Goal: Communication & Community: Ask a question

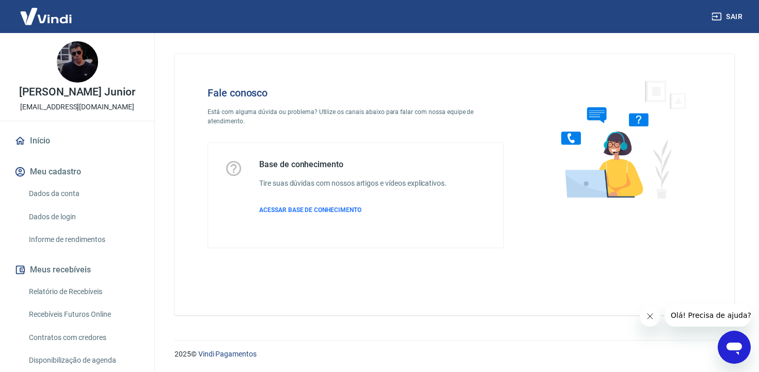
click at [743, 343] on div "Abrir janela de mensagens" at bounding box center [734, 347] width 31 height 31
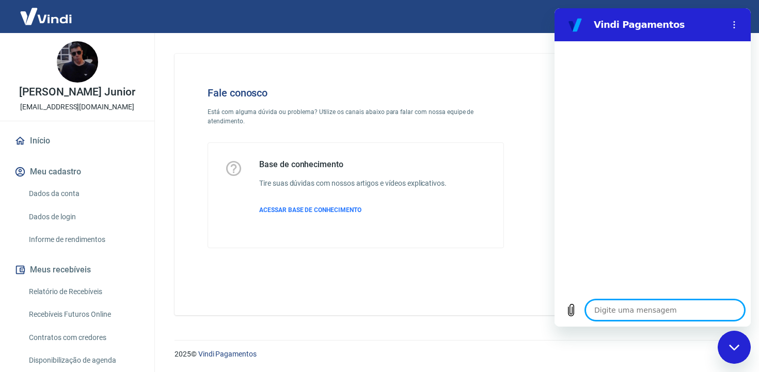
type textarea "B"
type textarea "x"
type textarea "Boa"
type textarea "x"
type textarea "Boa t"
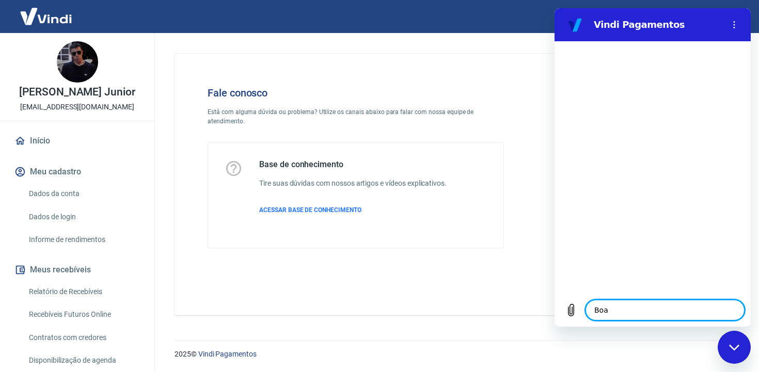
type textarea "x"
type textarea "Boa ta"
type textarea "x"
type textarea "Boa tar"
type textarea "x"
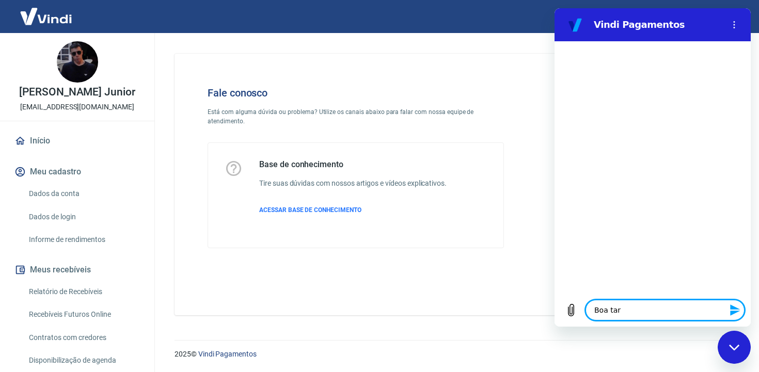
type textarea "Boa tard"
type textarea "x"
type textarea "Boa tarde"
type textarea "x"
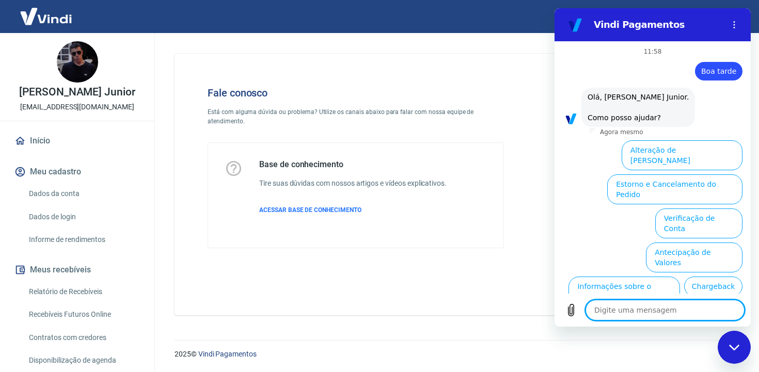
scroll to position [59, 0]
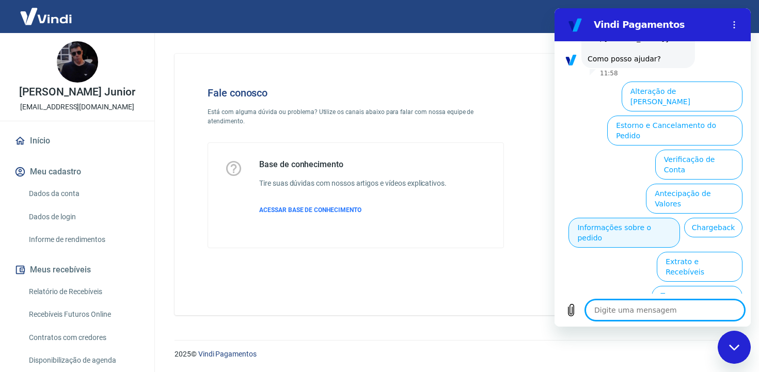
click at [680, 218] on button "Informações sobre o pedido" at bounding box center [624, 233] width 112 height 30
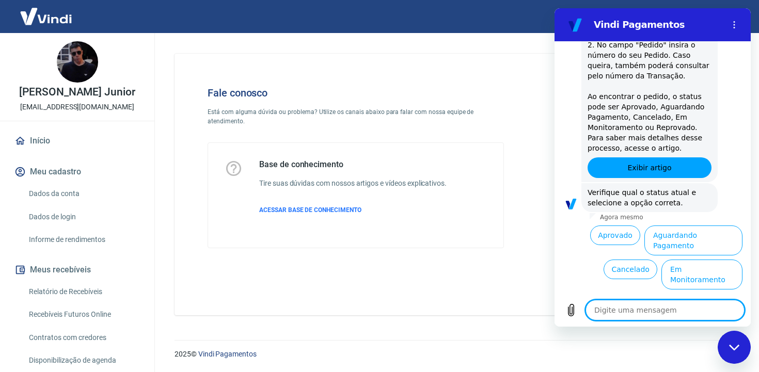
scroll to position [236, 0]
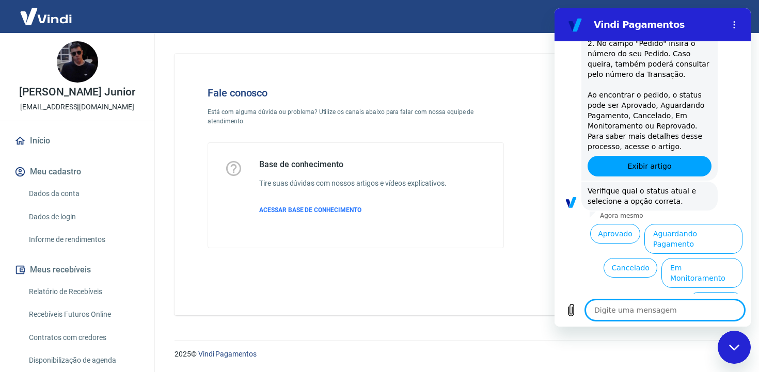
click at [628, 261] on button "Cancelado" at bounding box center [630, 268] width 54 height 20
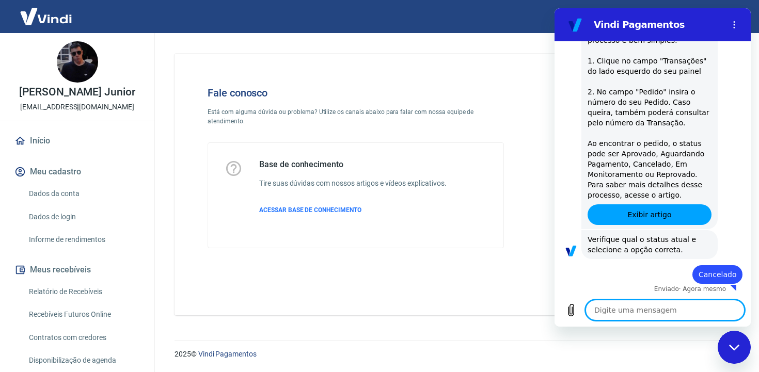
click at [652, 313] on textarea at bounding box center [664, 310] width 159 height 21
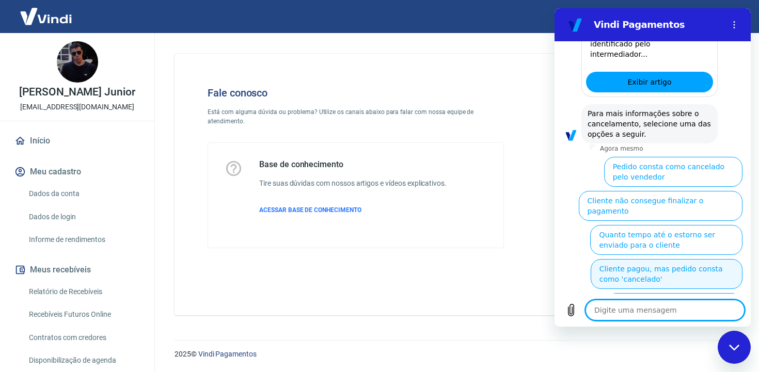
scroll to position [731, 0]
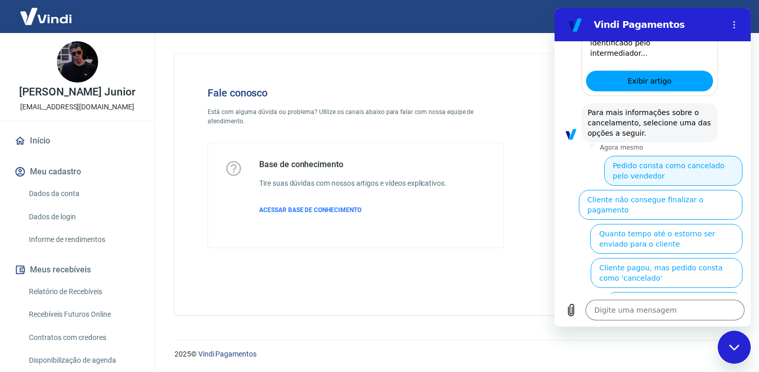
click at [653, 164] on button "Pedido consta como cancelado pelo vendedor" at bounding box center [673, 171] width 138 height 30
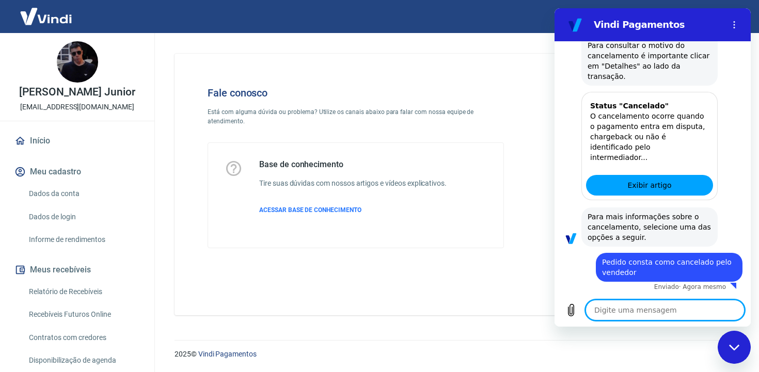
click at [669, 315] on textarea at bounding box center [664, 310] width 159 height 21
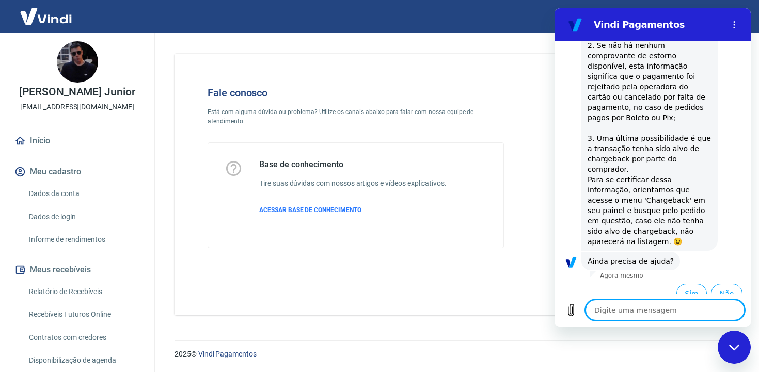
scroll to position [1035, 0]
click at [686, 282] on button "Sim" at bounding box center [691, 292] width 30 height 20
click at [673, 310] on textarea at bounding box center [664, 310] width 159 height 21
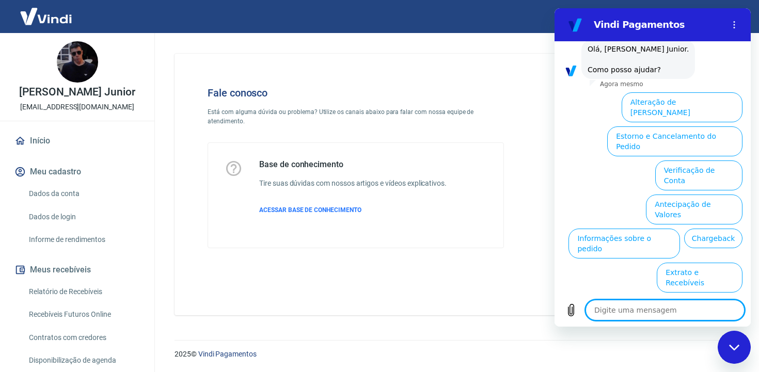
scroll to position [1304, 0]
click at [680, 228] on button "Informações sobre o pedido" at bounding box center [624, 243] width 112 height 30
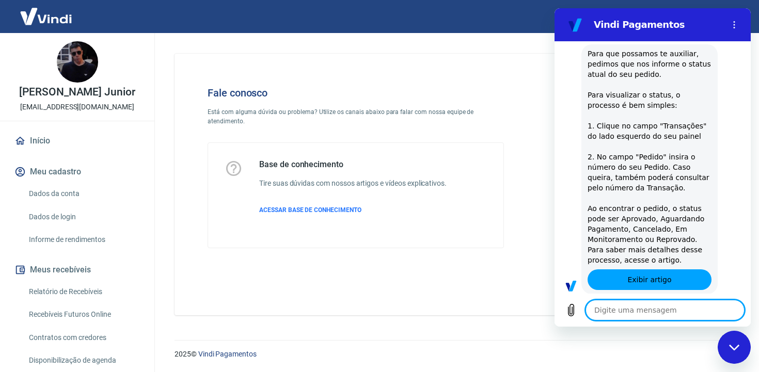
click at [657, 315] on textarea at bounding box center [664, 310] width 159 height 21
type textarea "x"
click at [657, 314] on textarea at bounding box center [664, 310] width 159 height 21
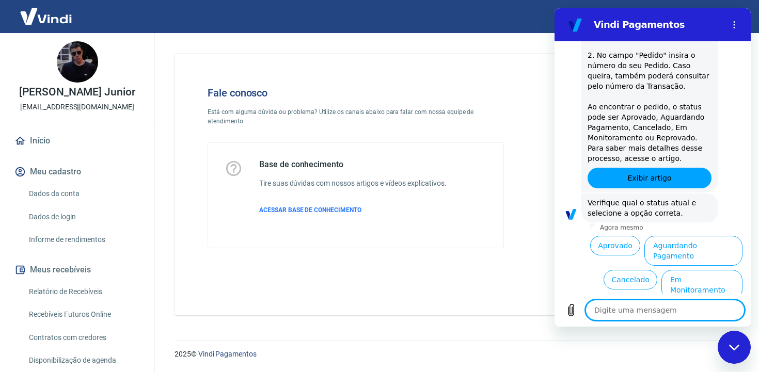
type textarea "a"
type textarea "x"
type textarea "al"
type textarea "x"
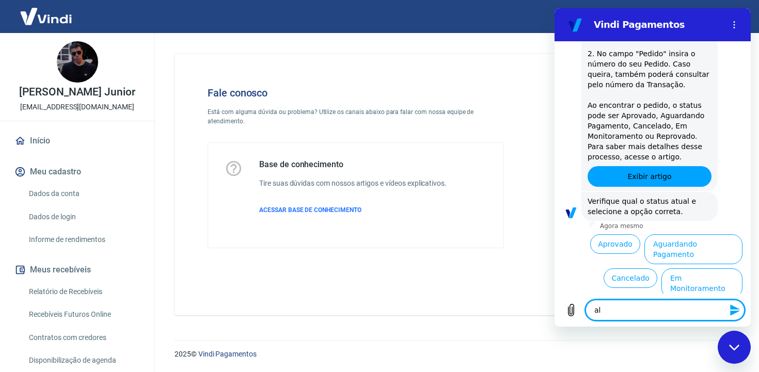
type textarea "a"
type textarea "x"
type textarea "fa"
type textarea "x"
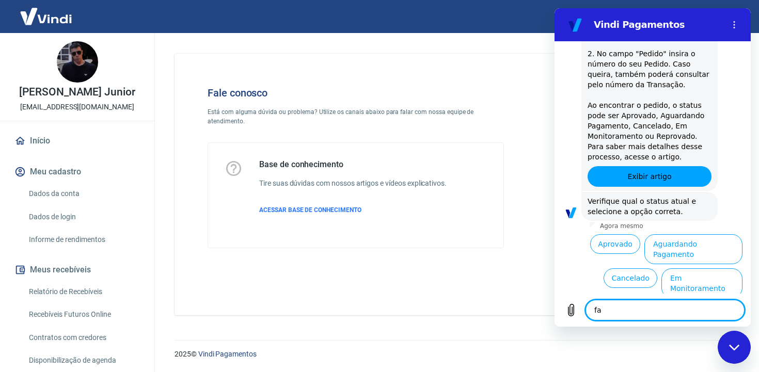
type textarea "fal"
type textarea "x"
type textarea "fal"
click at [635, 268] on button "Cancelado" at bounding box center [630, 278] width 54 height 20
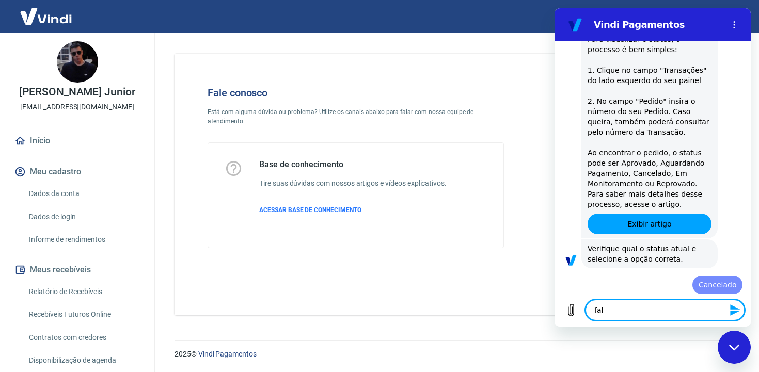
type textarea "x"
type textarea "fala"
type textarea "x"
type textarea "falar"
type textarea "x"
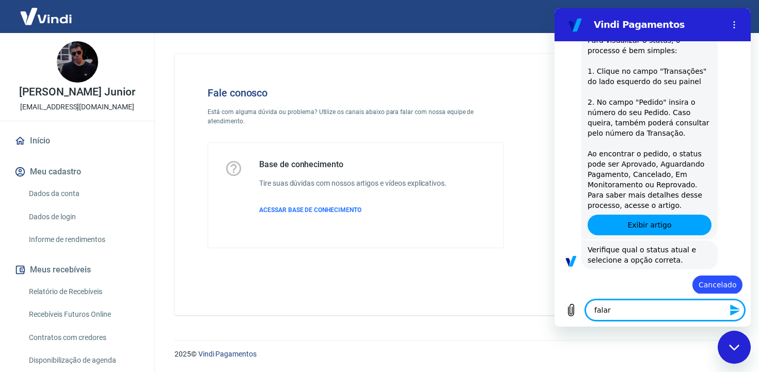
type textarea "falar"
type textarea "x"
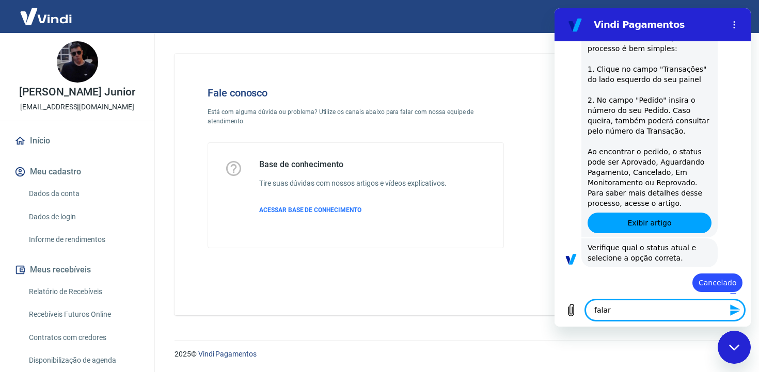
type textarea "falar c"
type textarea "x"
type textarea "falar co"
type textarea "x"
type textarea "falar com"
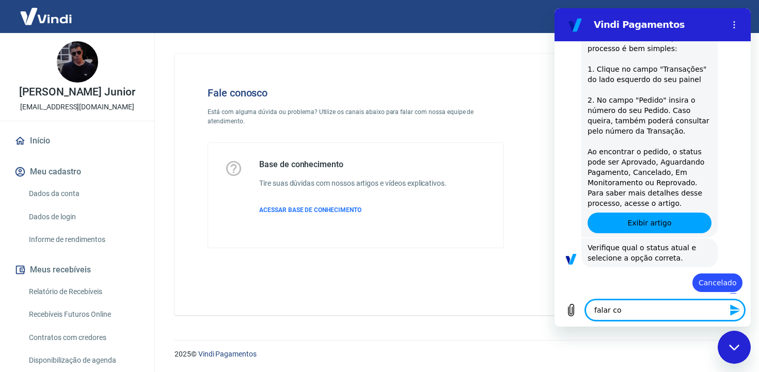
type textarea "x"
type textarea "falar com"
type textarea "x"
type textarea "falar com a"
type textarea "x"
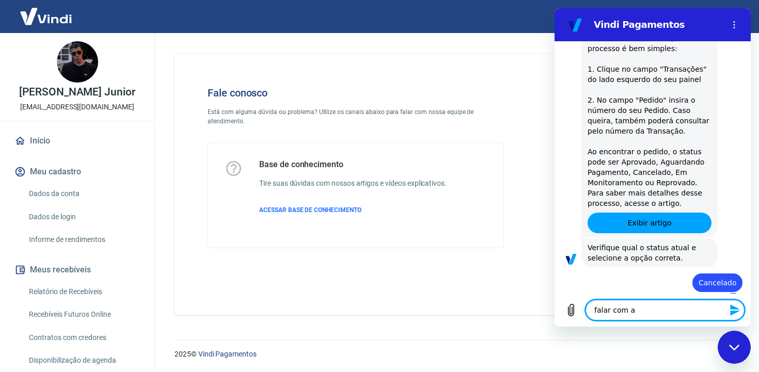
type textarea "falar com at"
type textarea "x"
type textarea "falar com ate"
type textarea "x"
type textarea "falar com aten"
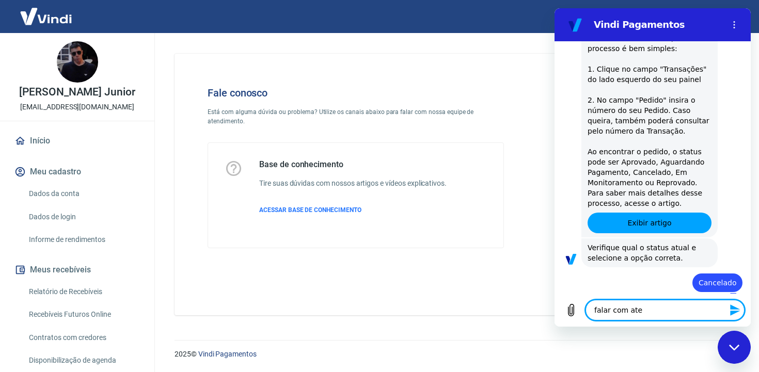
type textarea "x"
type textarea "falar com atend"
type textarea "x"
type textarea "falar com atende"
type textarea "x"
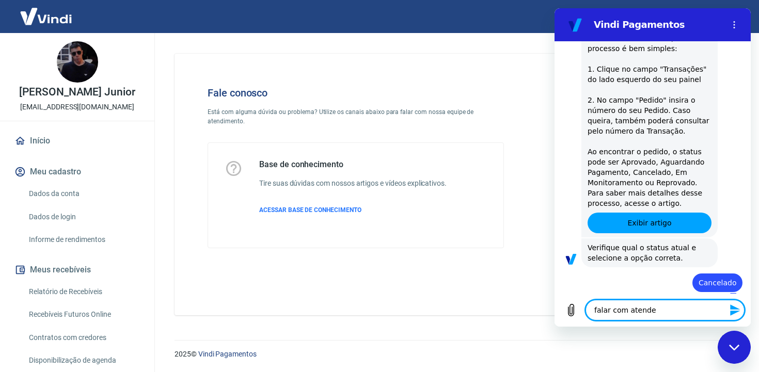
type textarea "falar com atenden"
type textarea "x"
type textarea "falar com atendent"
type textarea "x"
type textarea "falar com atendente"
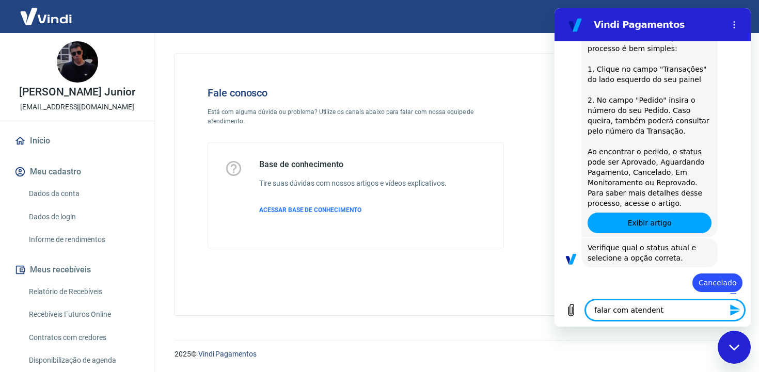
type textarea "x"
type textarea "falar com atendenten"
type textarea "x"
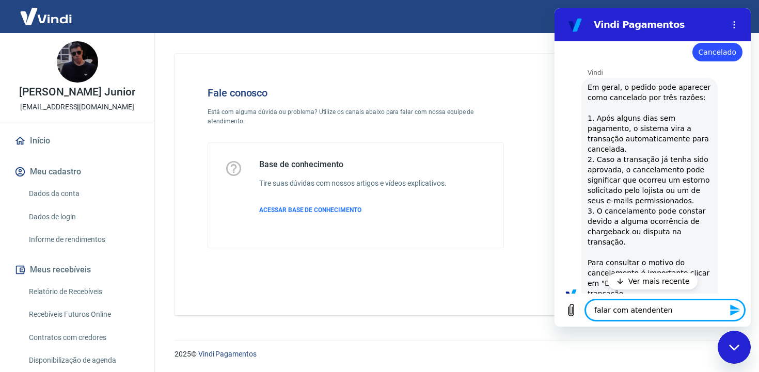
type textarea "falar com atendente"
type textarea "x"
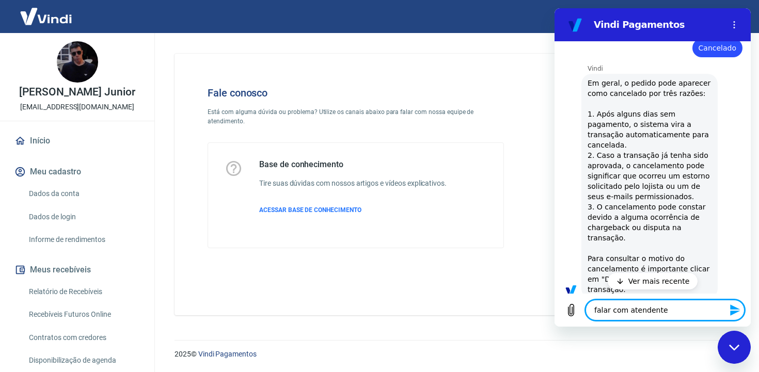
type textarea "falar com atendent"
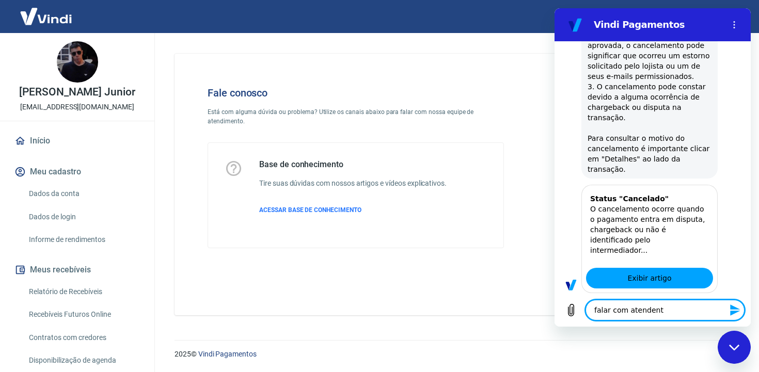
type textarea "x"
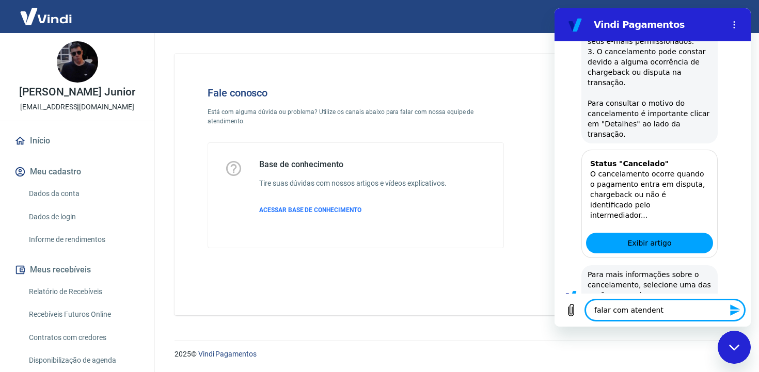
type textarea "falar com atendente"
type textarea "x"
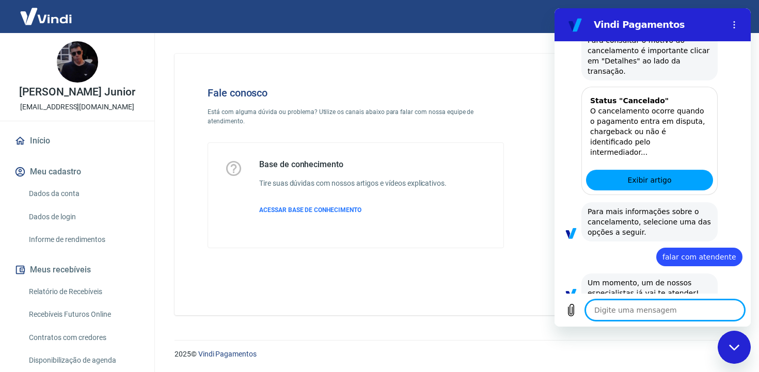
click at [650, 311] on textarea at bounding box center [664, 310] width 159 height 21
type textarea "x"
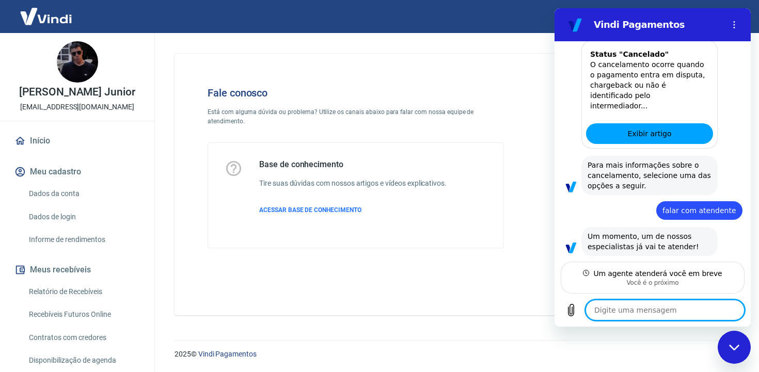
scroll to position [1924, 0]
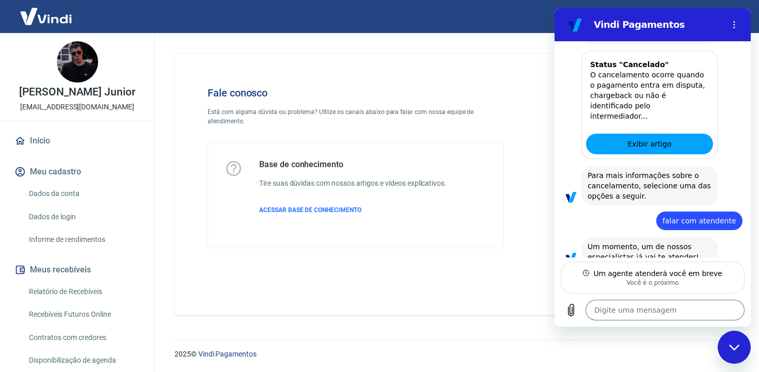
type textarea "x"
type textarea "B"
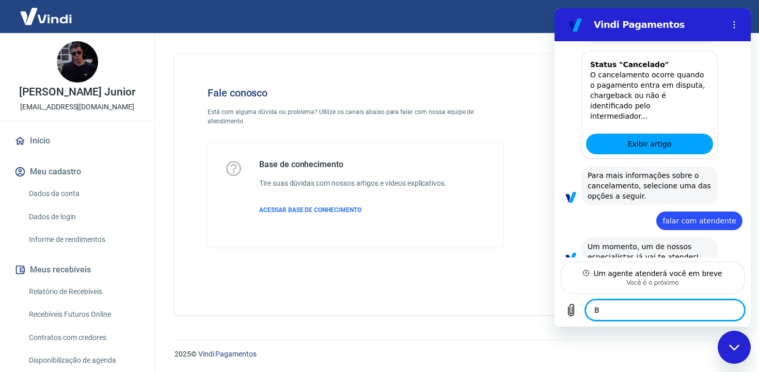
type textarea "x"
type textarea "Bo"
type textarea "x"
type textarea "Bom"
type textarea "x"
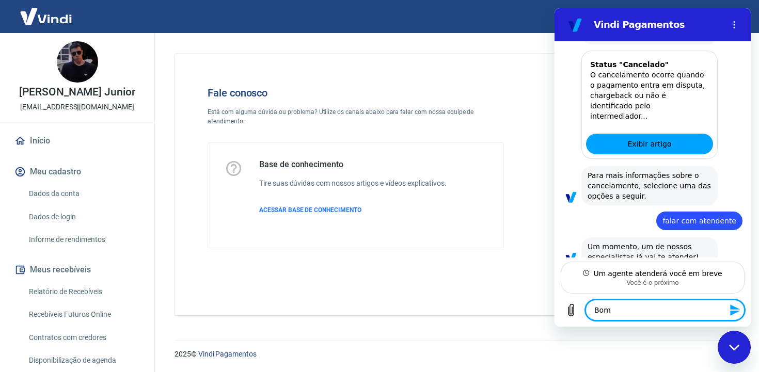
type textarea "Bom"
type textarea "x"
type textarea "Bom d"
type textarea "x"
type textarea "Bom di"
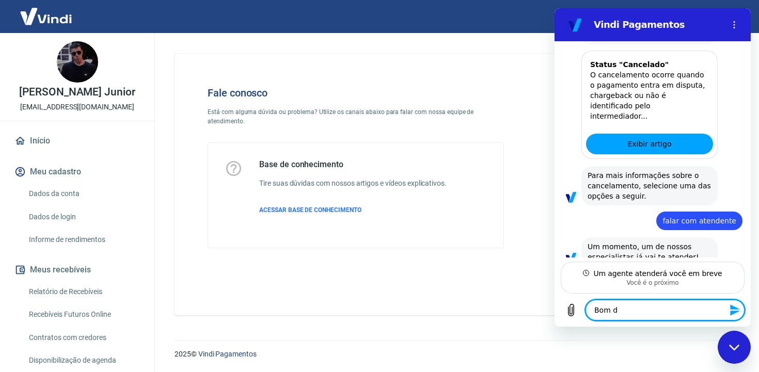
type textarea "x"
type textarea "Bom dia"
type textarea "x"
type textarea "Bom dia,"
type textarea "x"
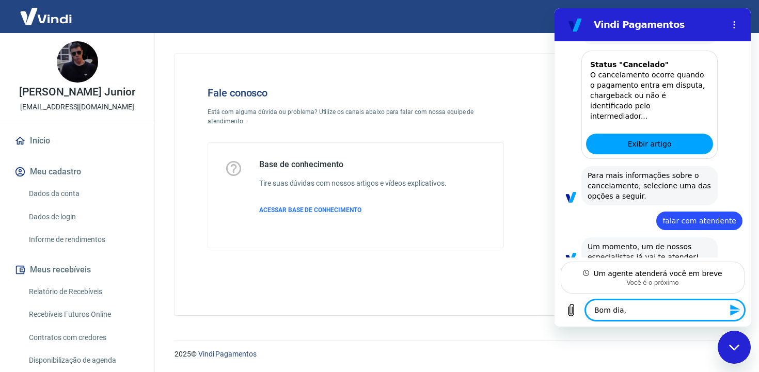
type textarea "Bom dia,"
type textarea "x"
type textarea "Bom dia, o"
type textarea "x"
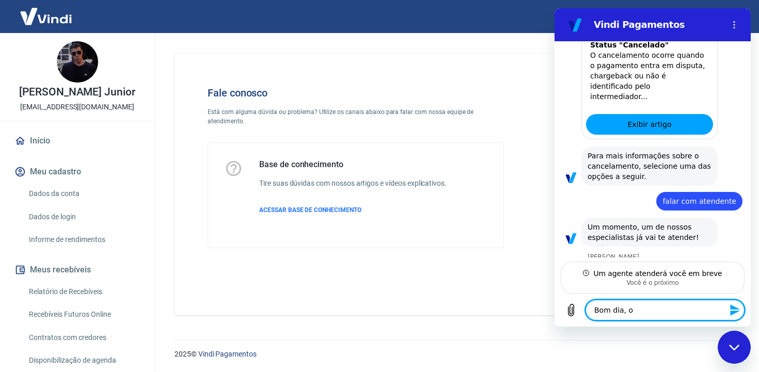
type textarea "Bom dia,"
type textarea "x"
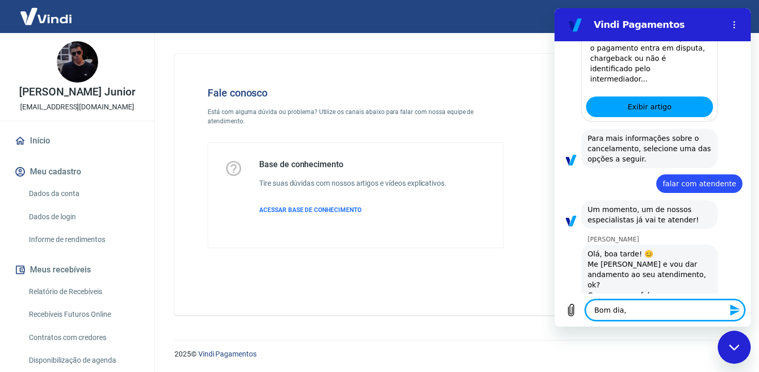
type textarea "Bom dia,"
type textarea "x"
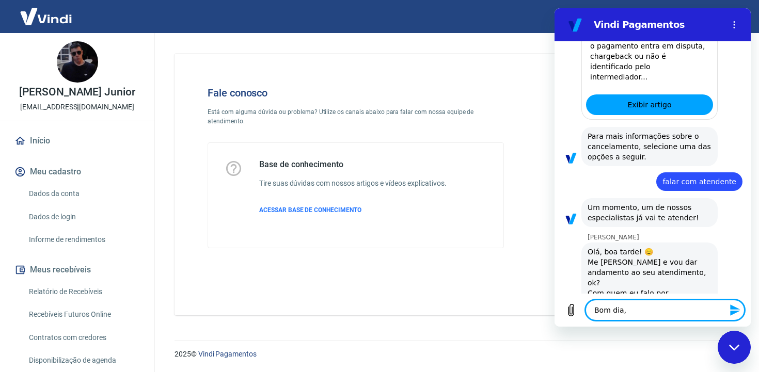
type textarea "Bom dia,"
type textarea "x"
type textarea "Bom dia, a"
type textarea "x"
type textarea "Bom dia, an"
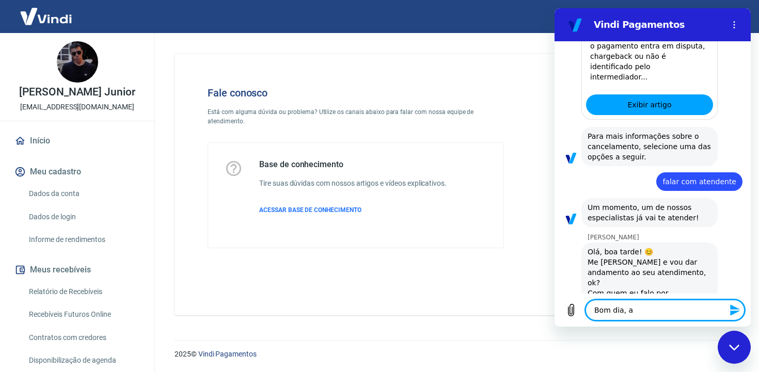
type textarea "x"
type textarea "Bom dia, and"
type textarea "x"
type textarea "Bom dia, an"
type textarea "x"
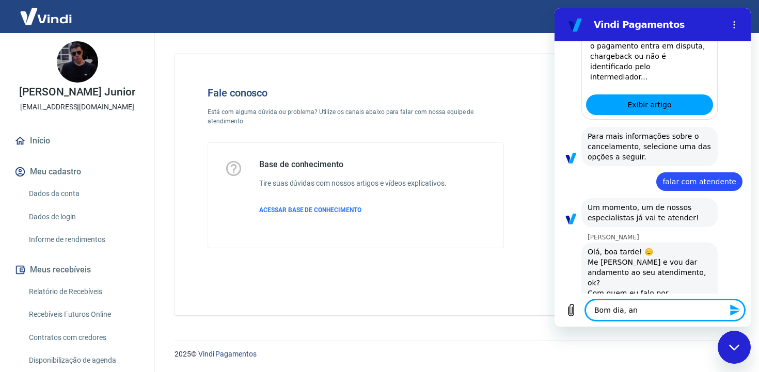
type textarea "Bom dia, a"
type textarea "x"
type textarea "Bom dia,"
type textarea "x"
type textarea "Bom dia,"
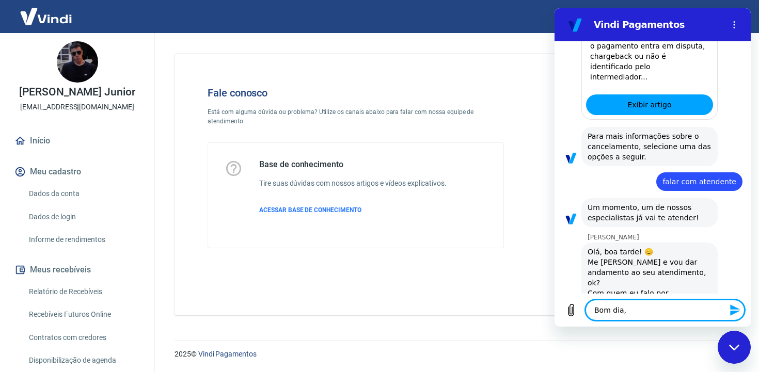
type textarea "x"
type textarea "Bom dia"
type textarea "x"
type textarea "Bom dia"
type textarea "x"
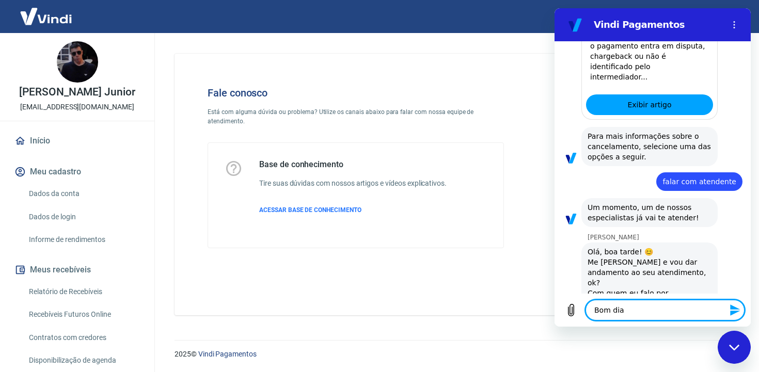
type textarea "Bom dia A"
type textarea "x"
type textarea "Bom dia An"
type textarea "x"
type textarea "Bom dia And"
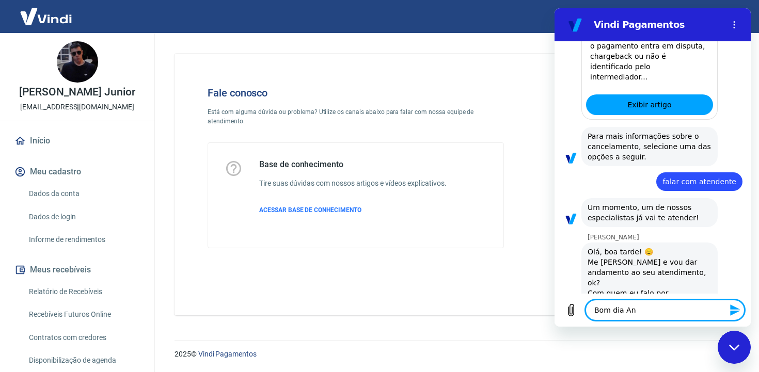
type textarea "x"
type textarea "Bom dia Andr"
type textarea "x"
type textarea "Bom dia Andre"
type textarea "x"
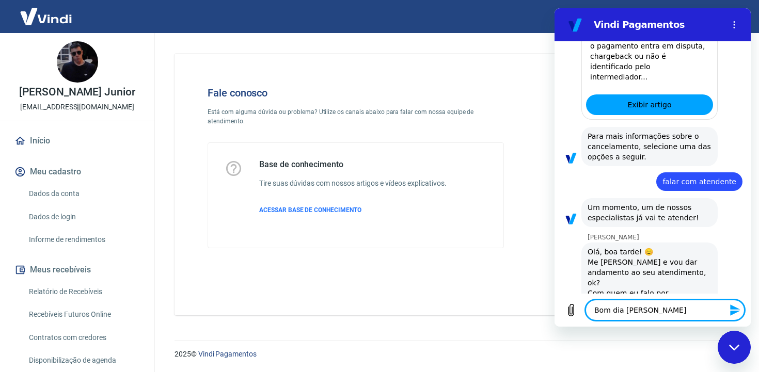
type textarea "Bom dia Andrez"
type textarea "x"
type textarea "Bom dia Andrezz"
type textarea "x"
type textarea "Bom dia Andrezza"
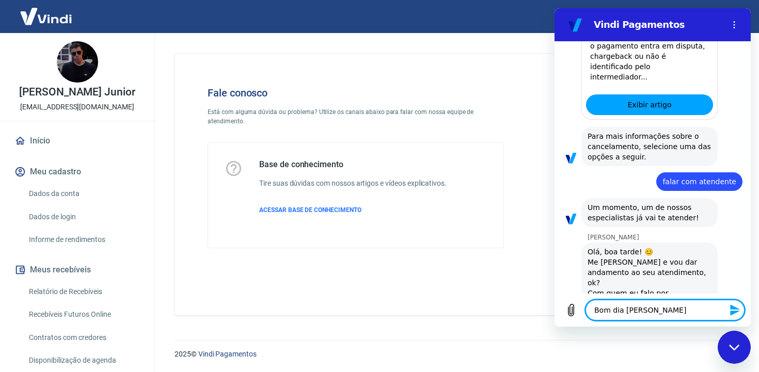
type textarea "x"
type textarea "Bom dia Andrezza,"
type textarea "x"
type textarea "Bom dia Andrezza,"
type textarea "x"
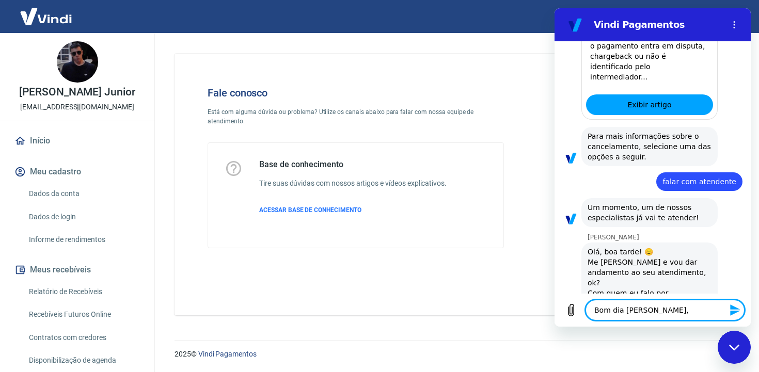
type textarea "Bom dia Andrezza, t"
type textarea "x"
type textarea "Bom dia Andrezza, tu"
type textarea "x"
type textarea "Bom dia Andrezza, tud"
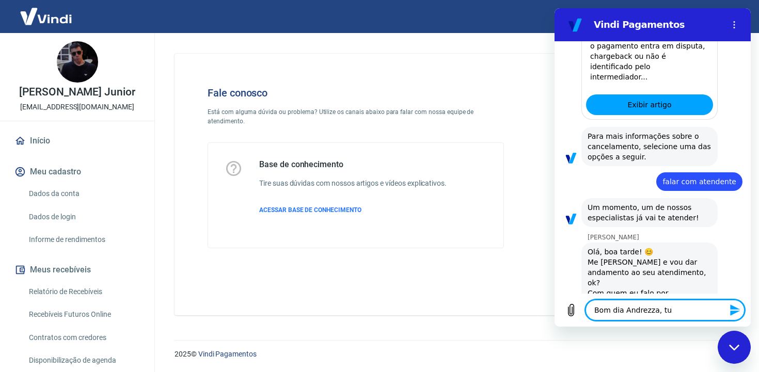
type textarea "x"
type textarea "Bom dia Andrezza, tudo"
type textarea "x"
type textarea "Bom dia Andrezza, tudo"
type textarea "x"
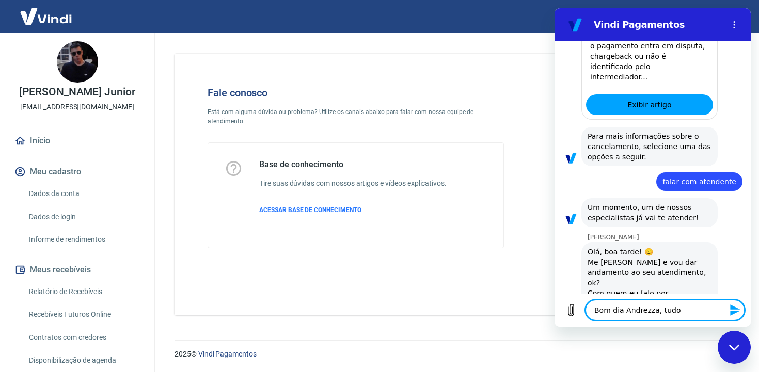
type textarea "Bom dia Andrezza, tudo b"
type textarea "x"
type textarea "Bom dia Andrezza, tudo be"
type textarea "x"
type textarea "Bom dia Andrezza, tudo bem"
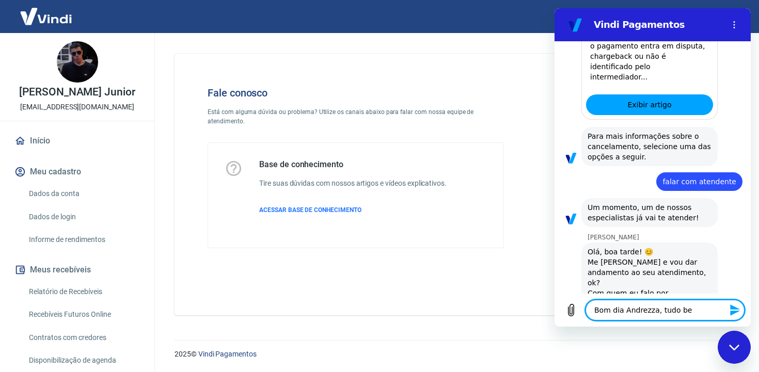
type textarea "x"
type textarea "Bom dia Andrezza, tudo bem?"
type textarea "x"
type textarea "Bom dia Andrezza, tudo bem?"
type textarea "x"
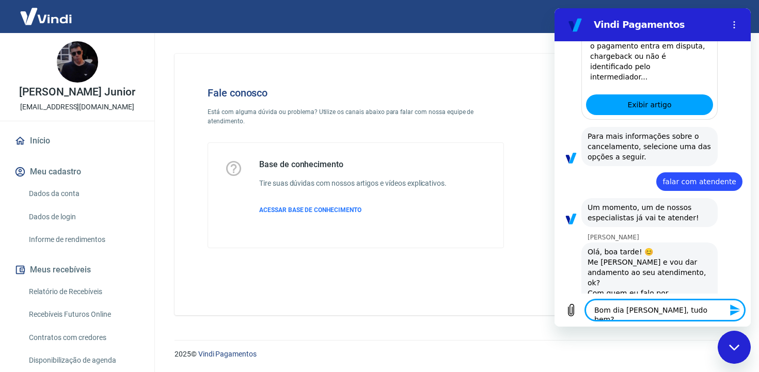
type textarea "Bom dia Andrezza, tudo bem? S"
type textarea "x"
type textarea "Bom dia Andrezza, tudo bem? Si"
type textarea "x"
type textarea "Bom dia Andrezza, tudo bem? S"
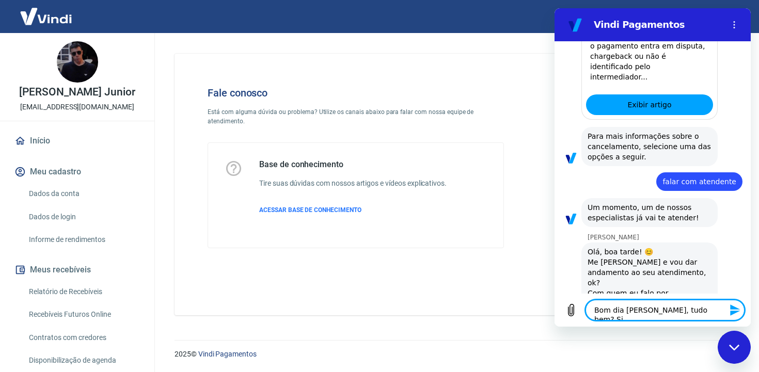
type textarea "x"
type textarea "Bom dia Andrezza, tudo bem? So"
type textarea "x"
type textarea "Bom dia Andrezza, tudo bem? Sou"
type textarea "x"
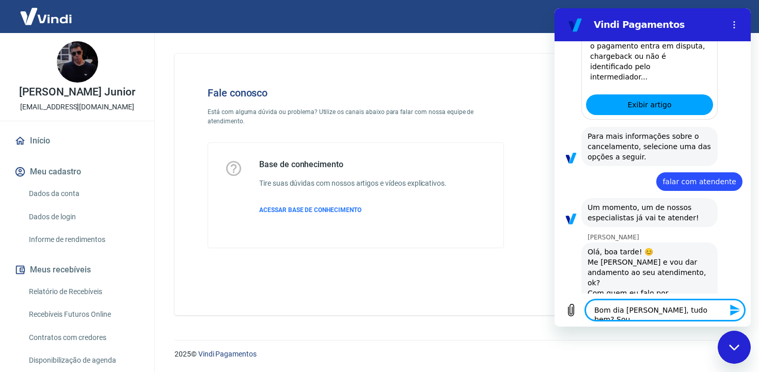
type textarea "Bom dia Andrezza, tudo bem? Sou"
type textarea "x"
type textarea "Bom dia Andrezza, tudo bem? Sou a"
type textarea "x"
type textarea "Bom dia Andrezza, tudo bem? Sou a"
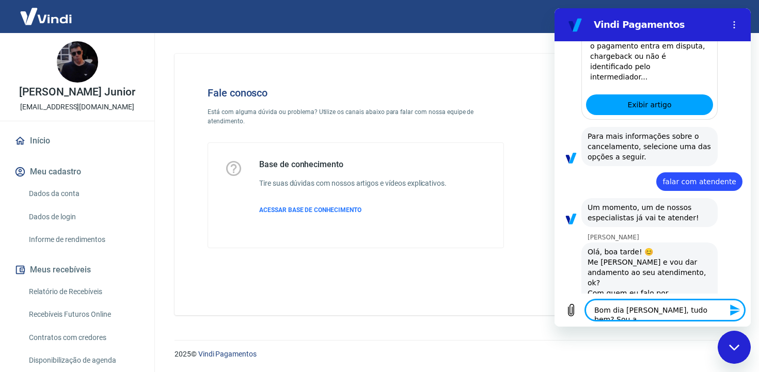
type textarea "x"
type textarea "Bom dia Andrezza, tudo bem? Sou a a"
type textarea "x"
type textarea "Bom dia Andrezza, tudo bem? Sou a an"
type textarea "x"
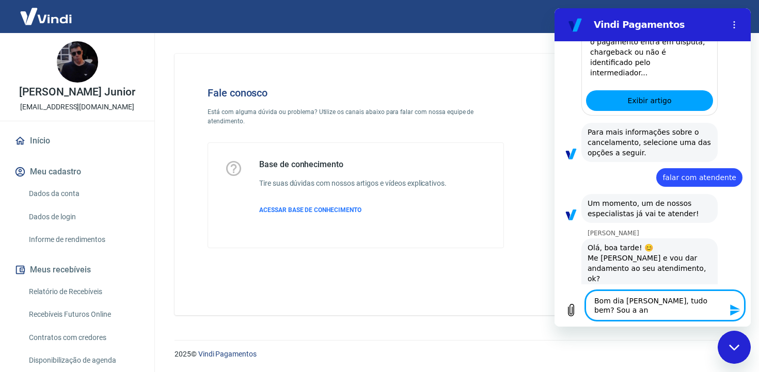
type textarea "Bom dia Andrezza, tudo bem? Sou a anA"
type textarea "x"
type textarea "Bom dia Andrezza, tudo bem? Sou a anA"
type textarea "x"
type textarea "Bom dia Andrezza, tudo bem? Sou a anA"
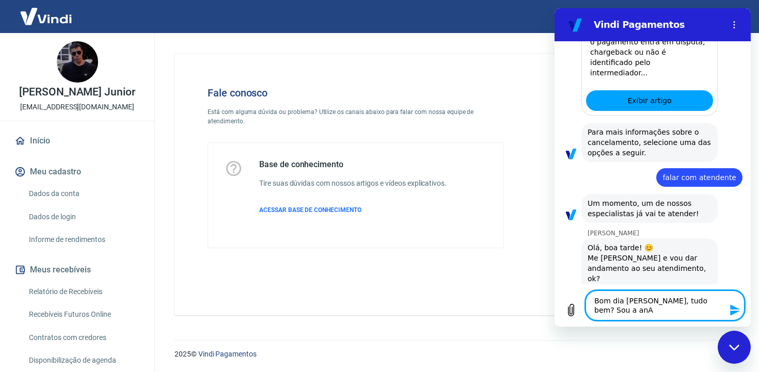
type textarea "x"
type textarea "Bom dia Andrezza, tudo bem? Sou a an"
type textarea "x"
type textarea "Bom dia Andrezza, tudo bem? Sou a a"
type textarea "x"
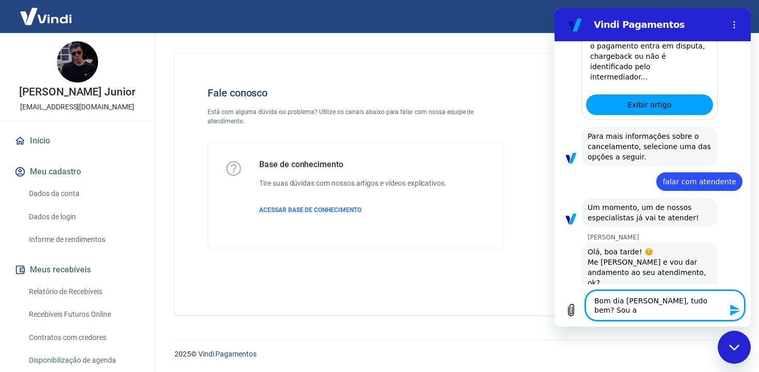
type textarea "Bom dia Andrezza, tudo bem? Sou a A"
type textarea "x"
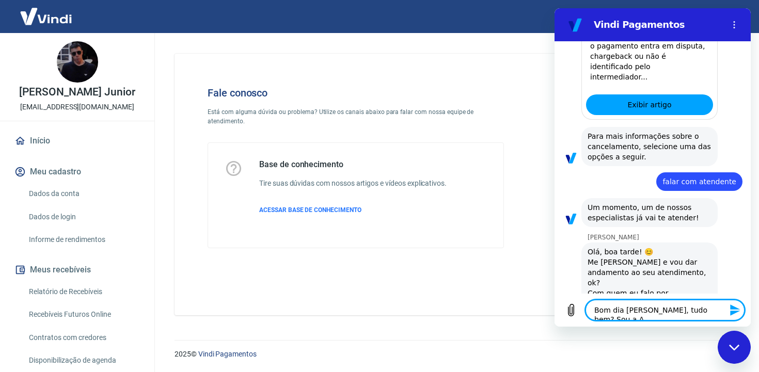
type textarea "Bom dia Andrezza, tudo bem? Sou a An"
type textarea "x"
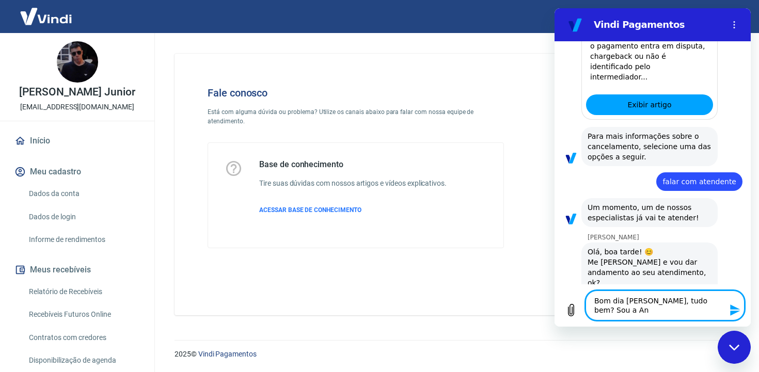
type textarea "Bom dia Andrezza, tudo bem? Sou a Ana"
type textarea "x"
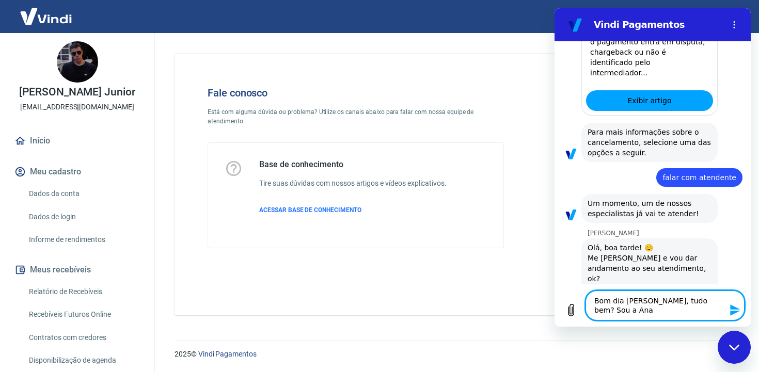
type textarea "Bom dia Andrezza, tudo bem? Sou a Ana"
type textarea "x"
type textarea "Bom dia Andrezza, tudo bem? Sou a Ana P"
type textarea "x"
type textarea "Bom dia Andrezza, tudo bem? Sou a Ana Pa"
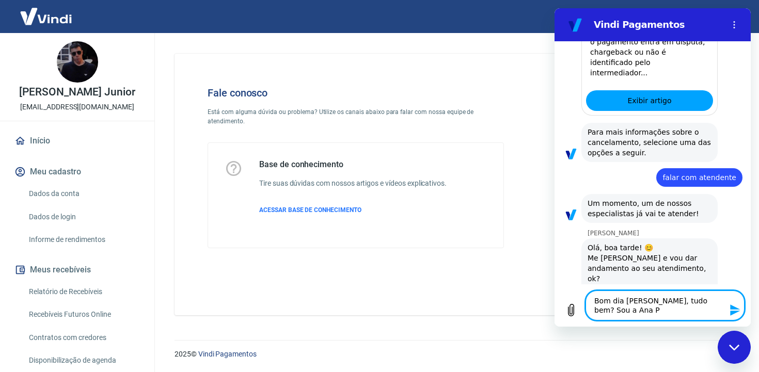
type textarea "x"
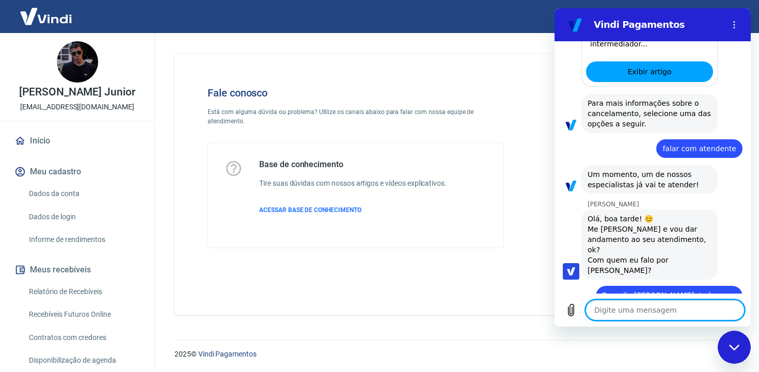
scroll to position [1998, 0]
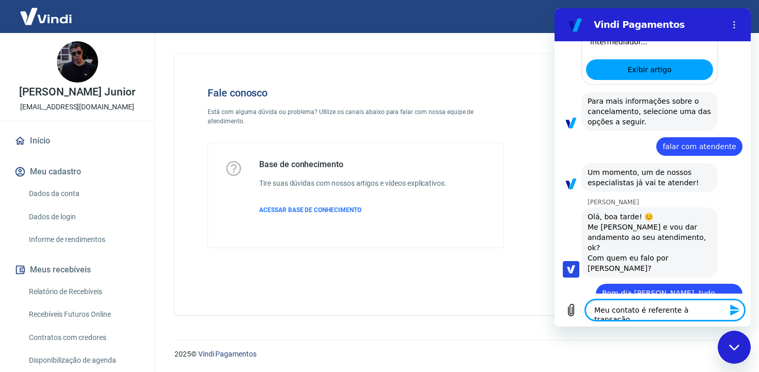
paste textarea "Transação: 228742110"
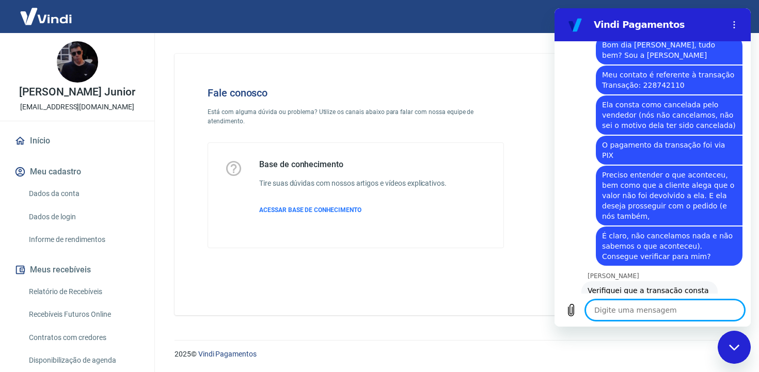
scroll to position [2245, 0]
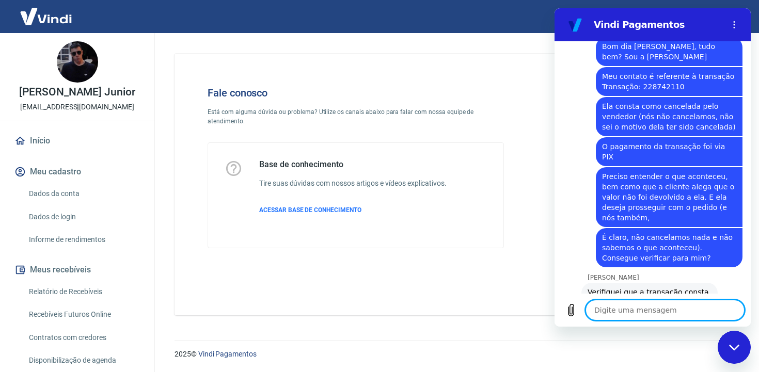
click at [646, 308] on textarea at bounding box center [664, 310] width 159 height 21
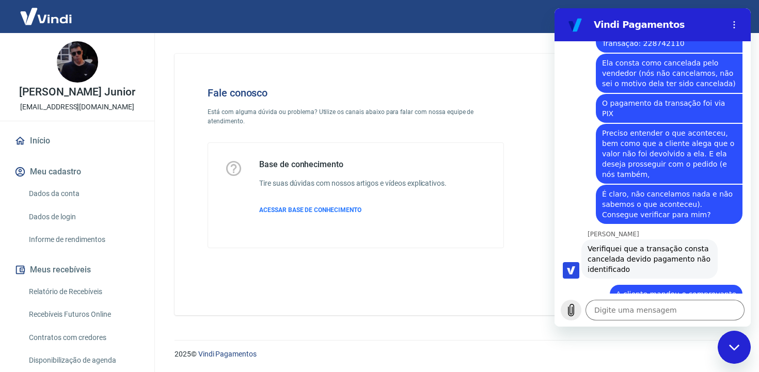
click at [575, 308] on icon "Carregar arquivo" at bounding box center [571, 310] width 12 height 12
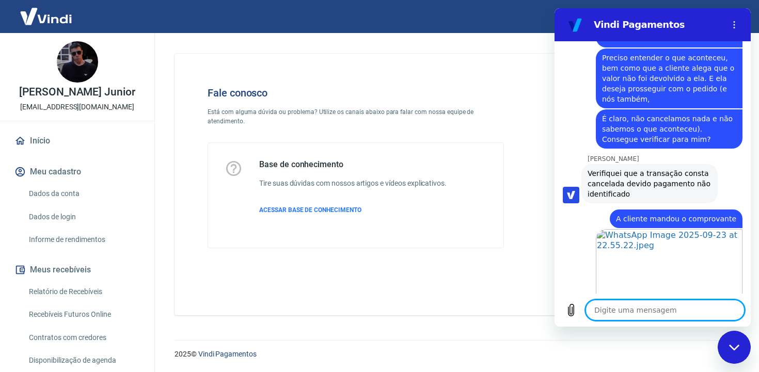
scroll to position [2364, 0]
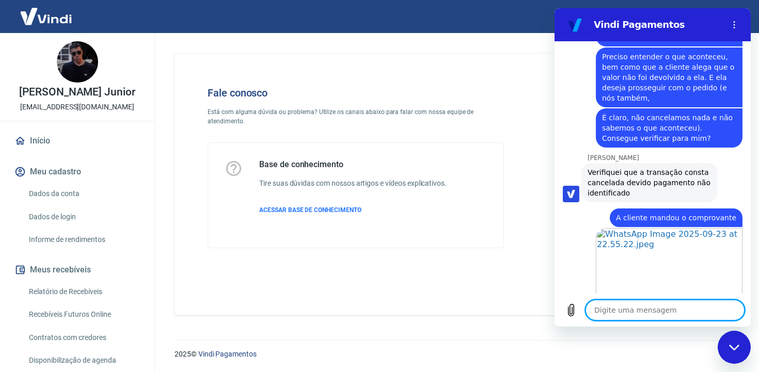
click at [669, 306] on textarea at bounding box center [664, 310] width 159 height 21
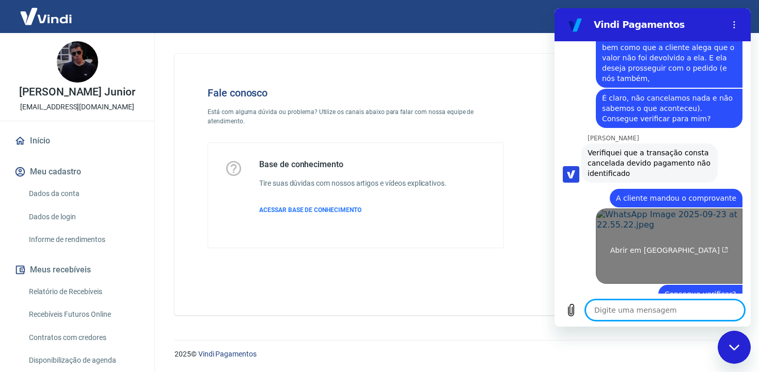
click at [628, 209] on link "Abrir em nova aba" at bounding box center [669, 246] width 147 height 75
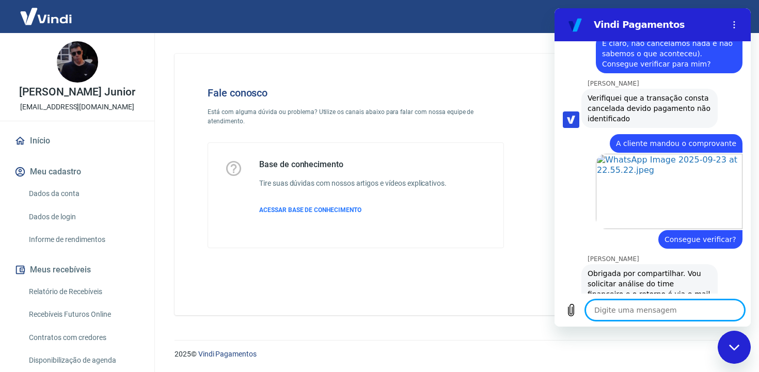
scroll to position [2440, 0]
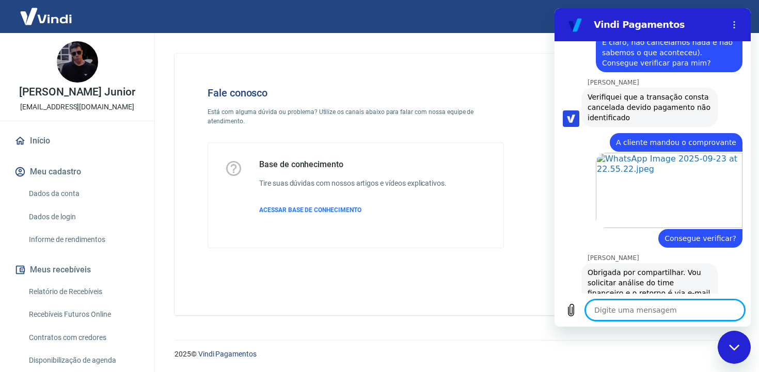
click at [692, 311] on textarea at bounding box center [664, 310] width 159 height 21
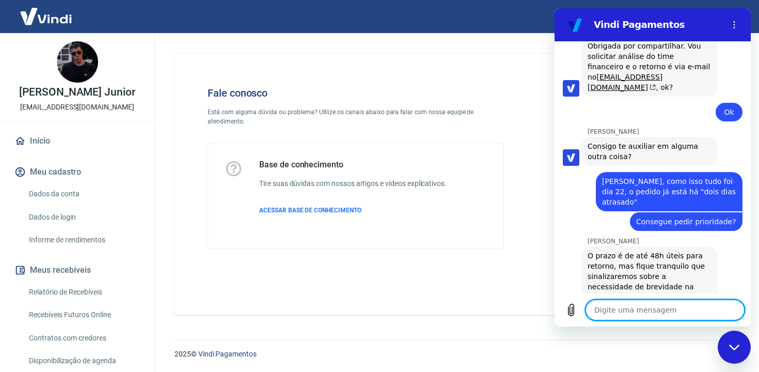
scroll to position [2670, 0]
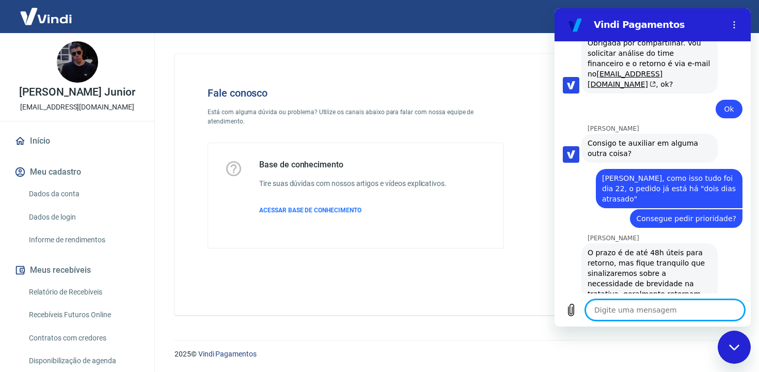
click at [689, 305] on textarea at bounding box center [664, 309] width 159 height 21
click at [690, 304] on textarea at bounding box center [664, 309] width 159 height 21
click at [693, 306] on textarea at bounding box center [664, 309] width 159 height 21
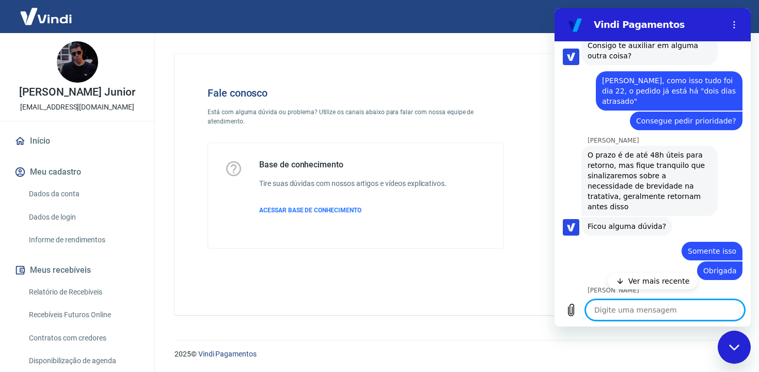
scroll to position [2769, 0]
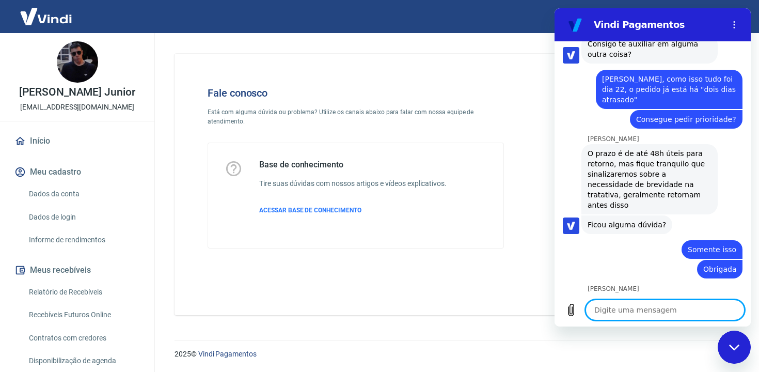
click at [667, 313] on textarea at bounding box center [664, 309] width 159 height 21
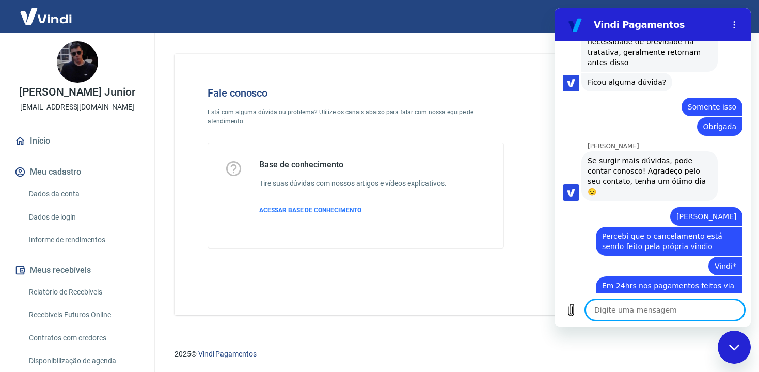
scroll to position [2913, 0]
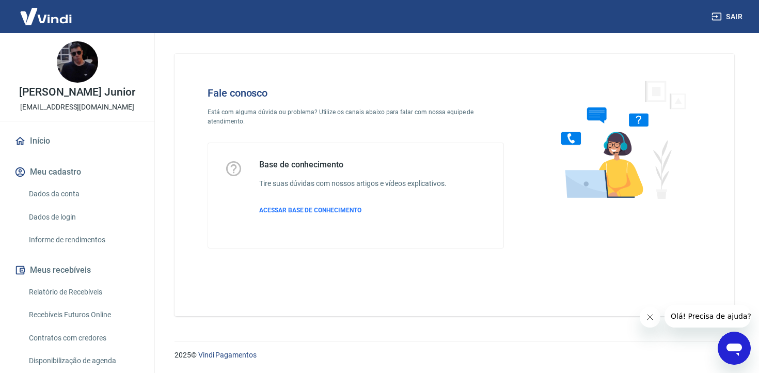
click at [644, 343] on icon "Abrir janela de mensagens" at bounding box center [734, 348] width 19 height 19
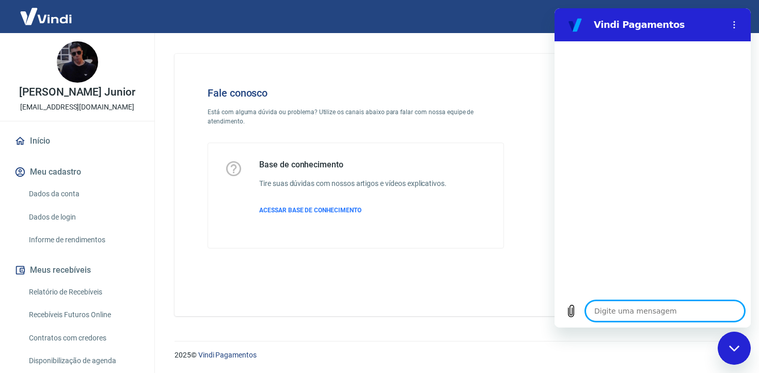
type textarea "x"
click at [625, 271] on div at bounding box center [652, 167] width 196 height 253
click at [644, 315] on textarea at bounding box center [664, 310] width 159 height 21
type textarea "o"
type textarea "x"
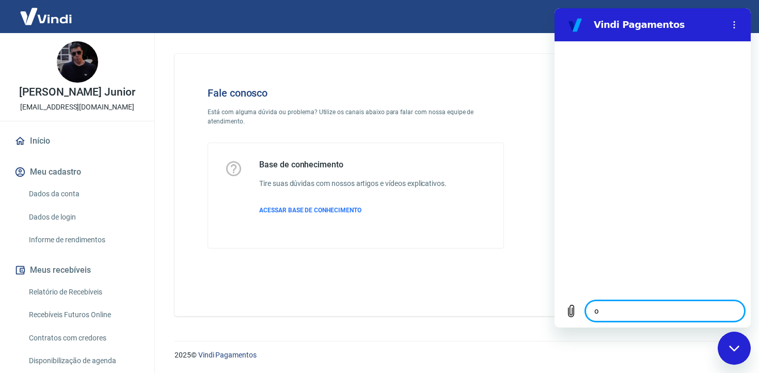
type textarea "ol"
type textarea "x"
type textarea "ol'"
type textarea "x"
type textarea "olÁ"
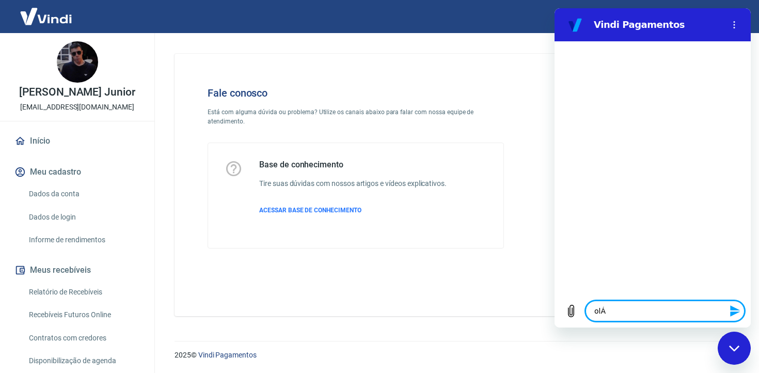
type textarea "x"
type textarea "ol"
type textarea "x"
type textarea "ol'"
type textarea "x"
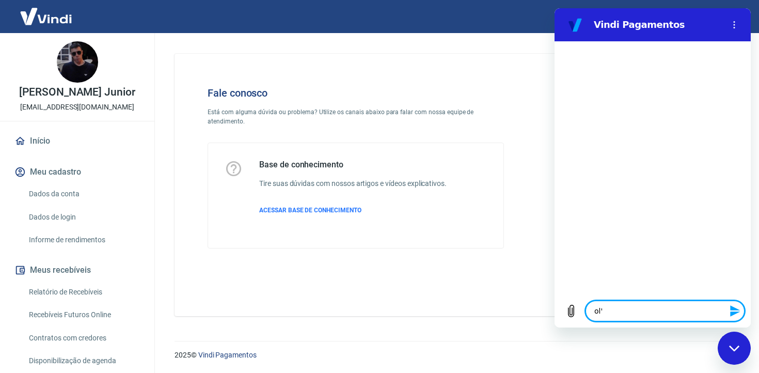
type textarea "olá"
type textarea "x"
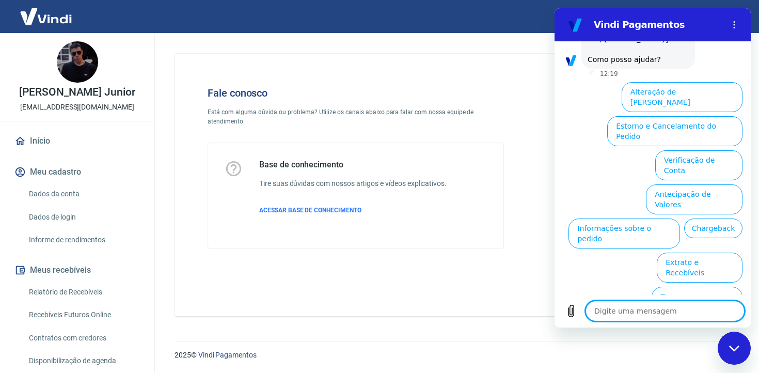
scroll to position [19, 0]
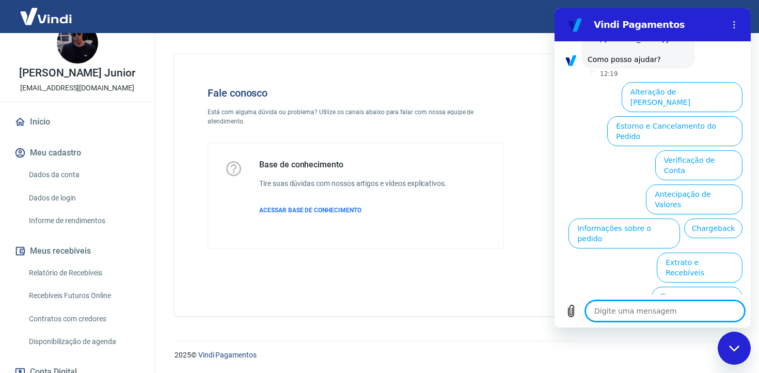
type textarea "x"
